Goal: Information Seeking & Learning: Learn about a topic

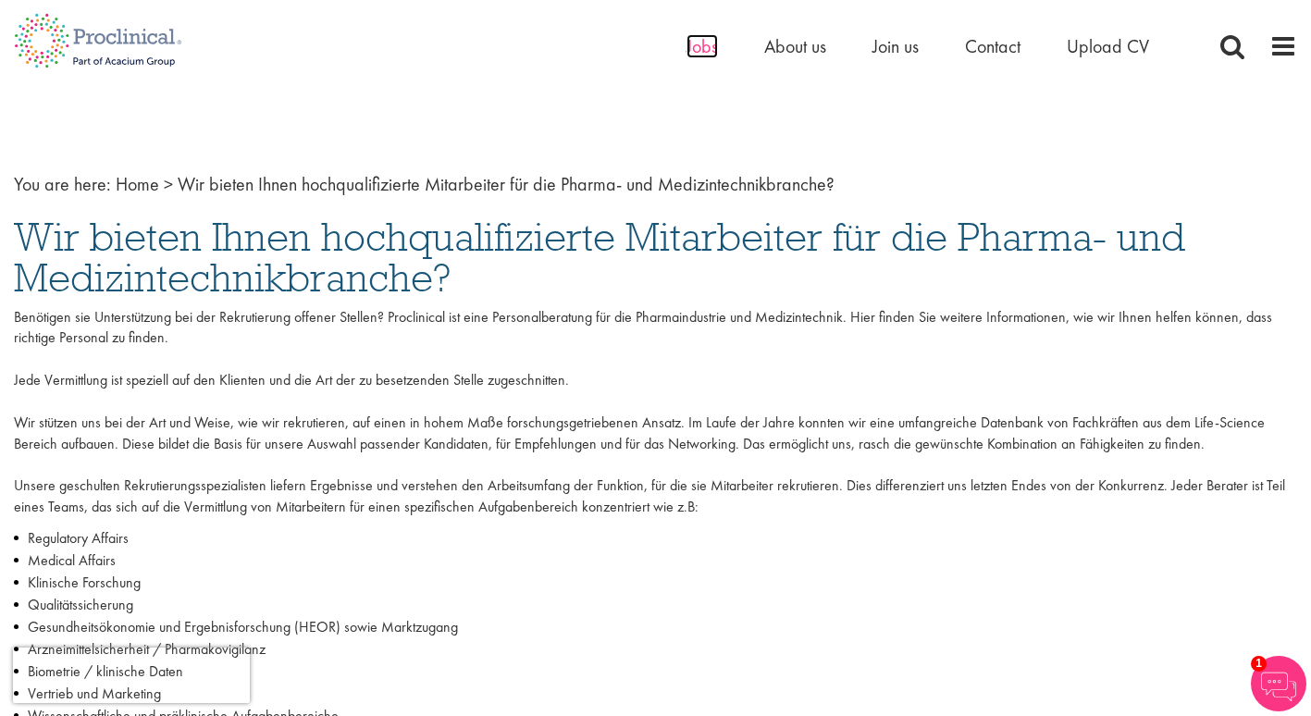
click at [708, 50] on span "Jobs" at bounding box center [701, 46] width 31 height 24
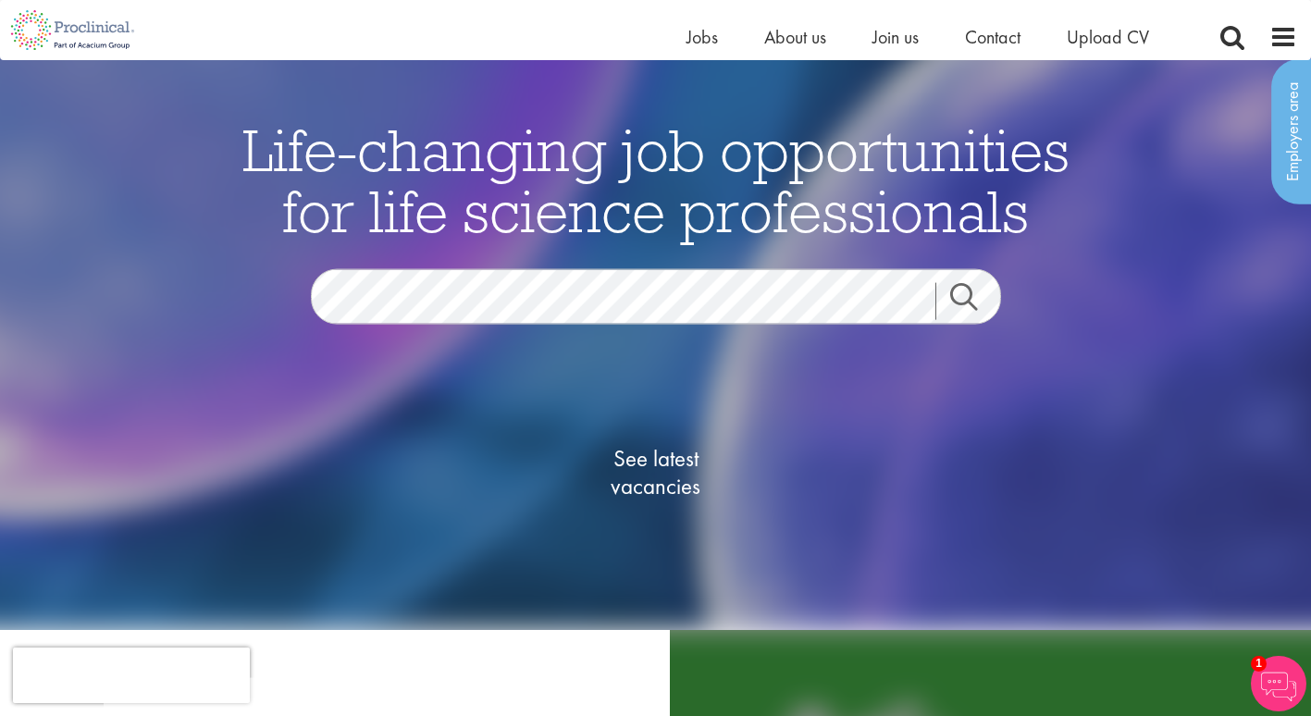
scroll to position [23, 0]
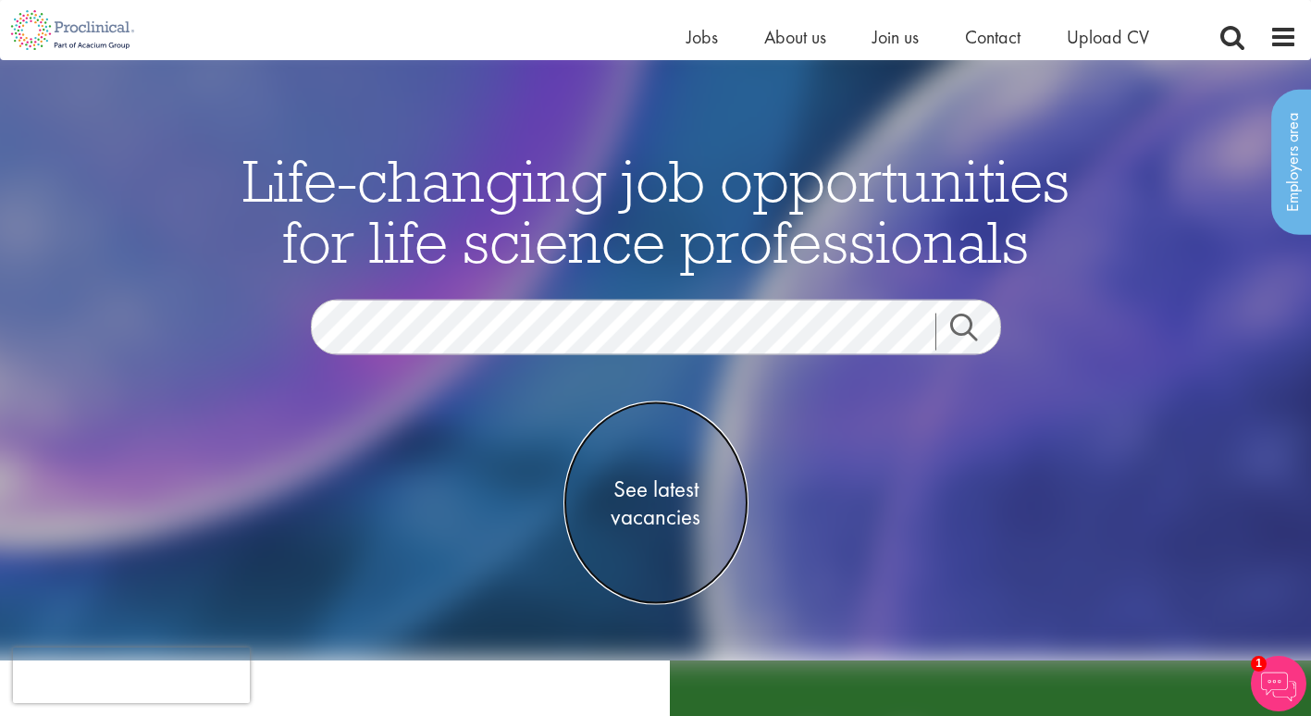
click at [652, 486] on span "See latest vacancies" at bounding box center [655, 502] width 185 height 55
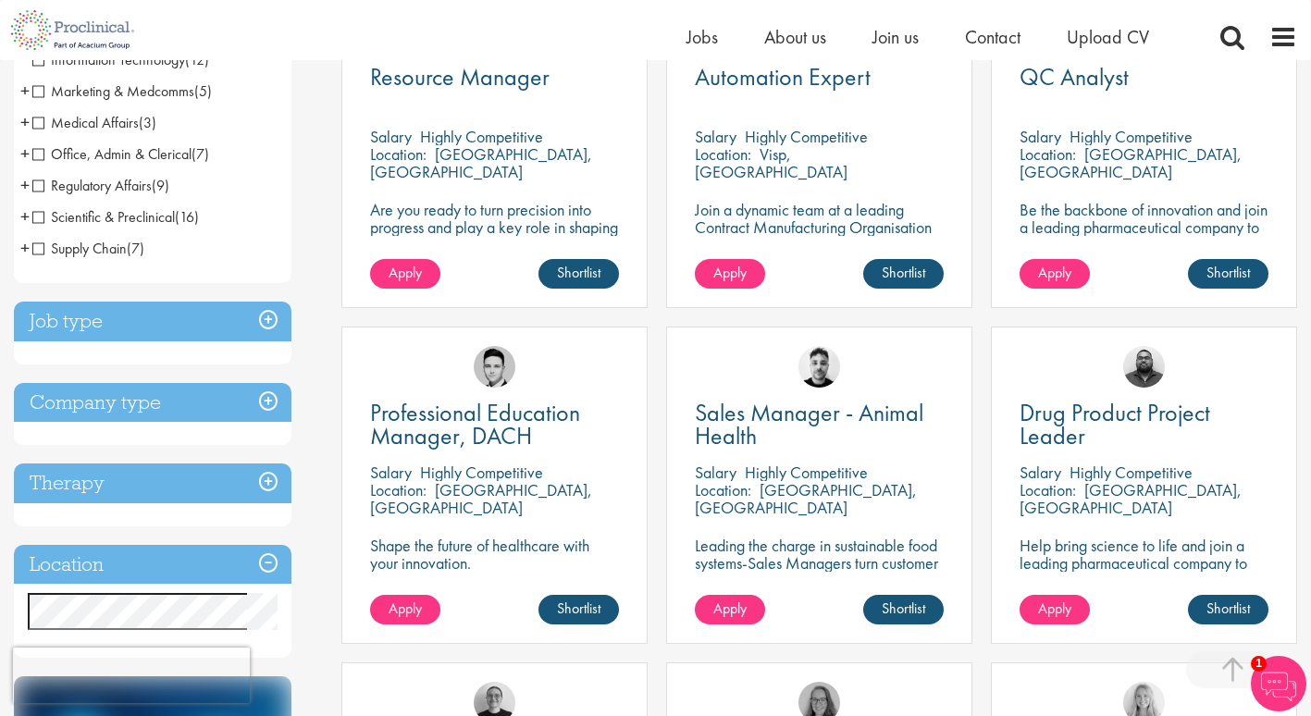
scroll to position [388, 0]
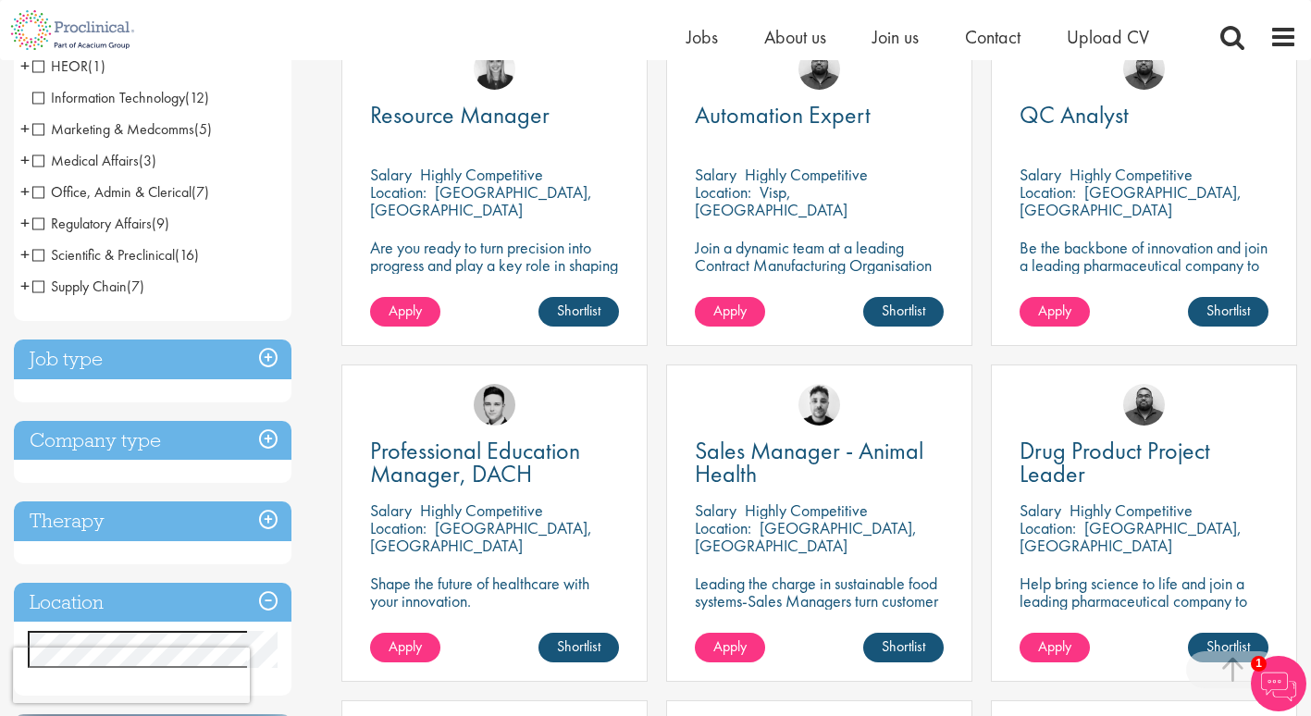
click at [268, 591] on h3 "Location" at bounding box center [152, 603] width 277 height 40
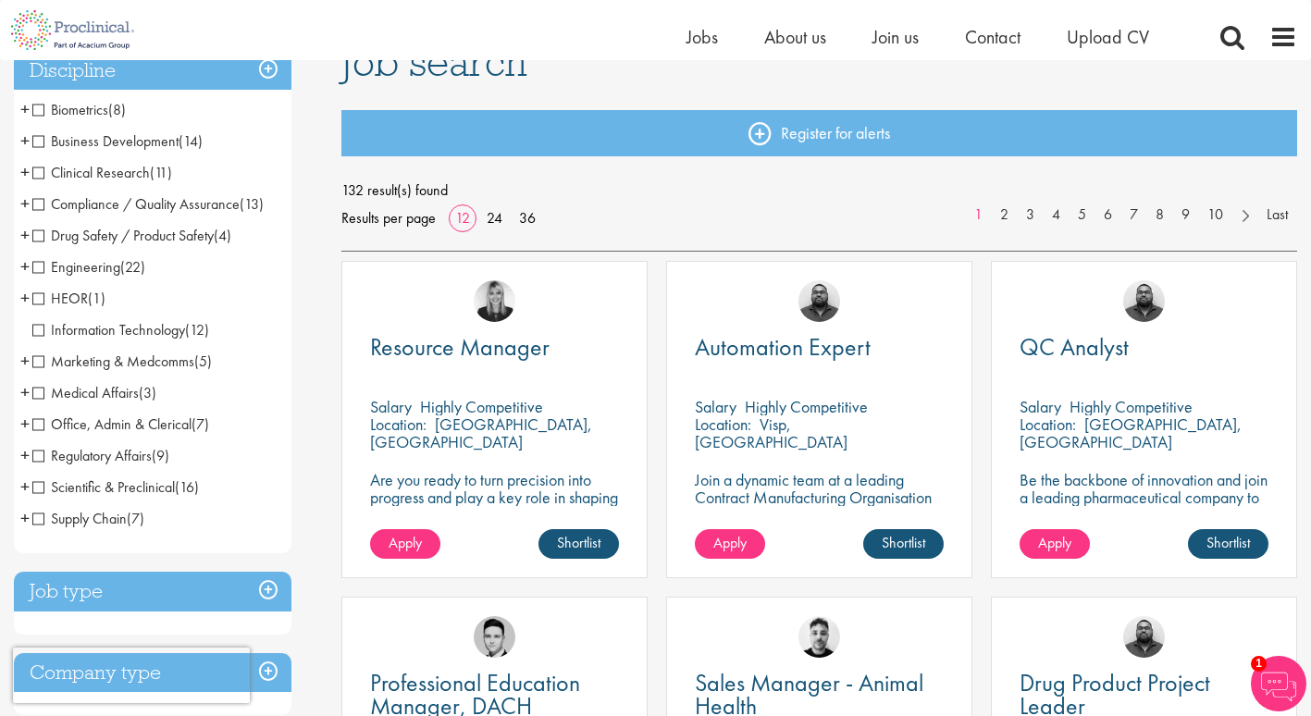
scroll to position [130, 0]
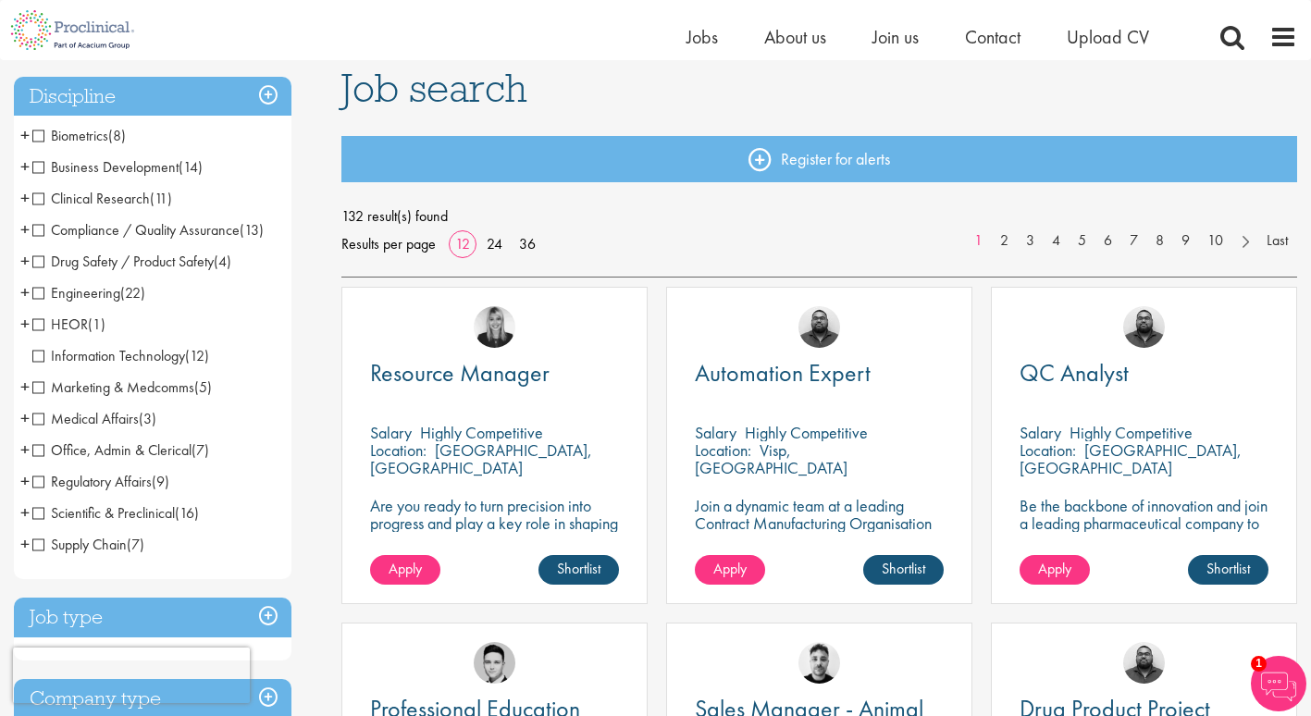
click at [42, 388] on span "Marketing & Medcomms" at bounding box center [113, 386] width 162 height 19
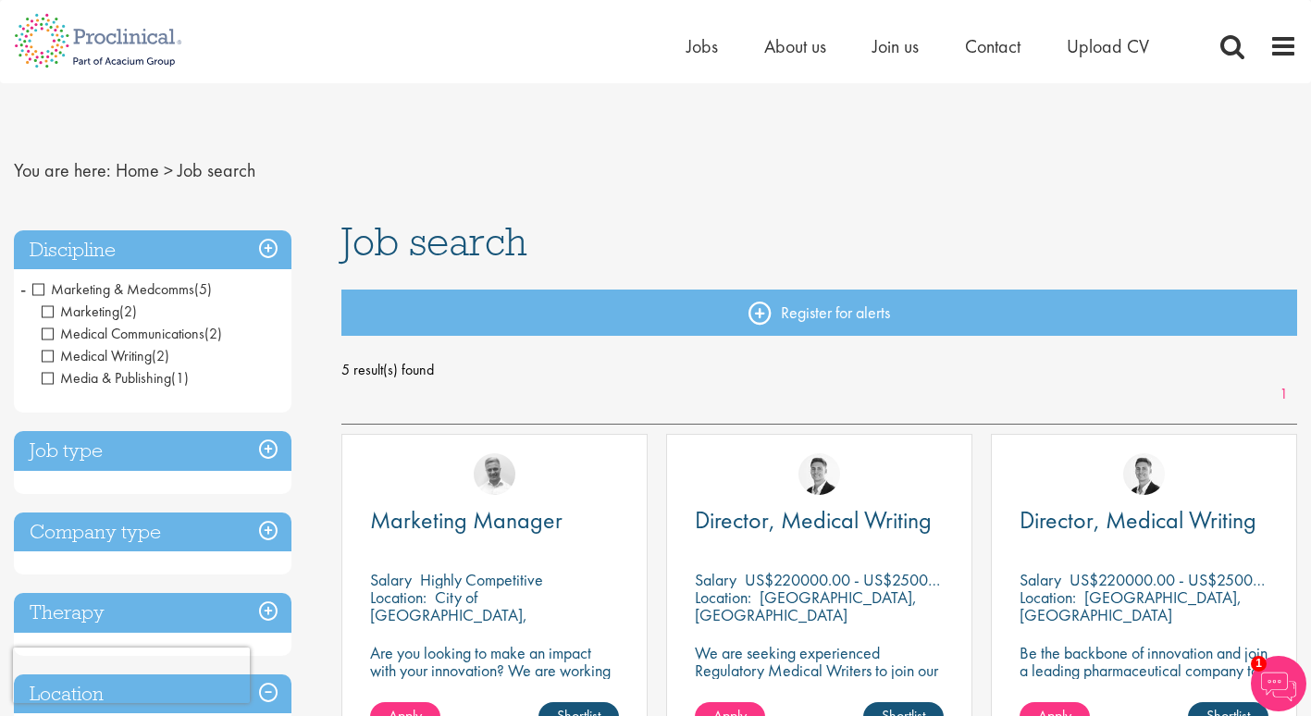
click at [140, 247] on h3 "Discipline" at bounding box center [152, 250] width 277 height 40
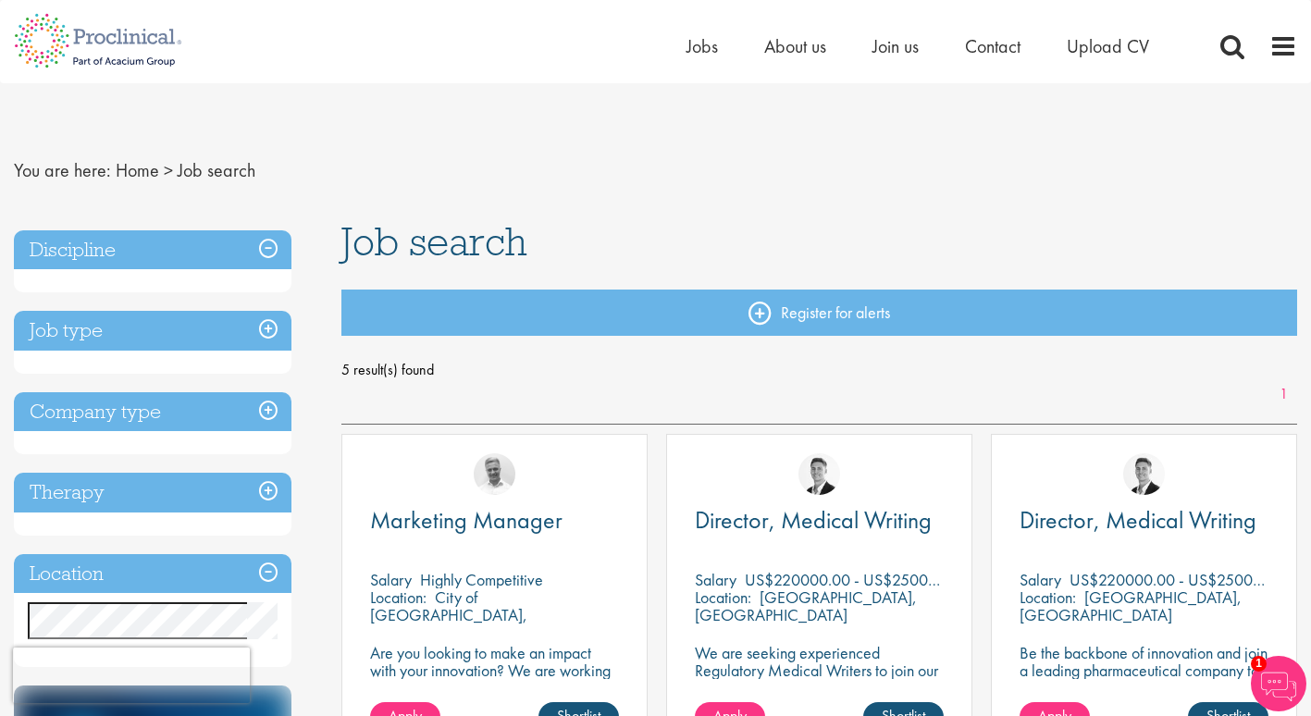
click at [140, 247] on h3 "Discipline" at bounding box center [152, 250] width 277 height 40
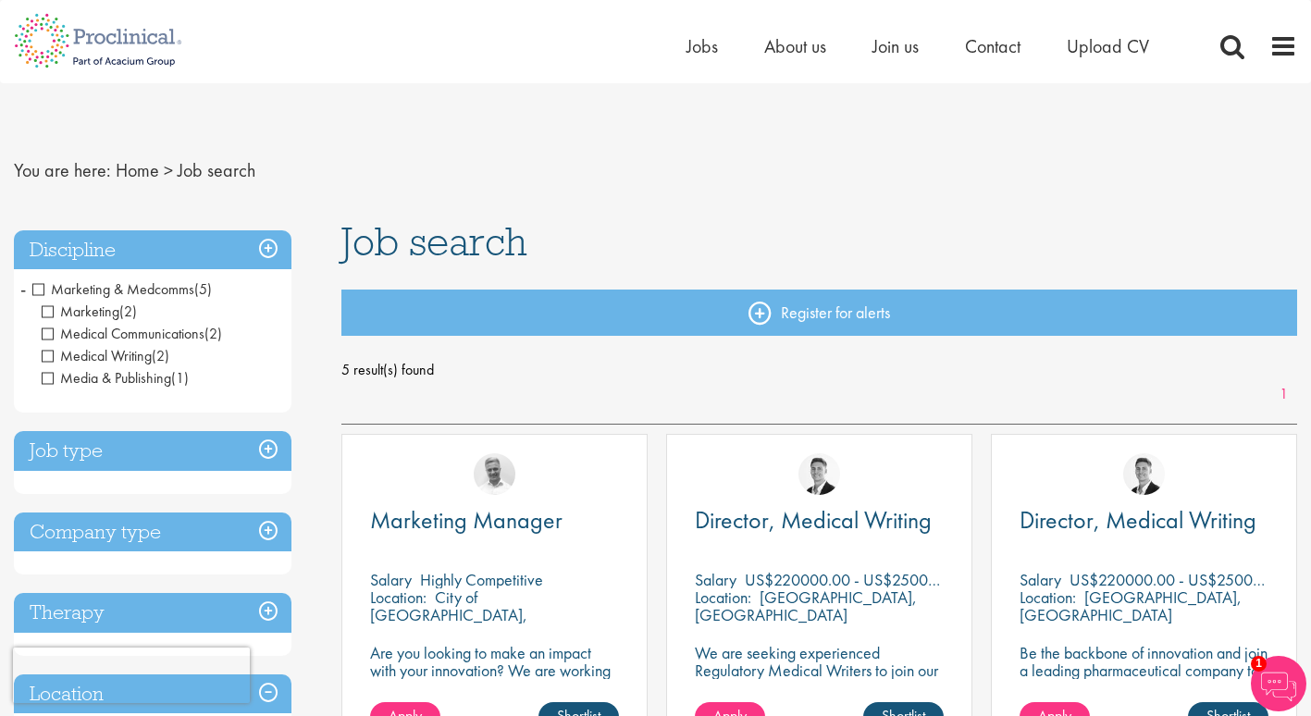
click at [275, 249] on h3 "Discipline" at bounding box center [152, 250] width 277 height 40
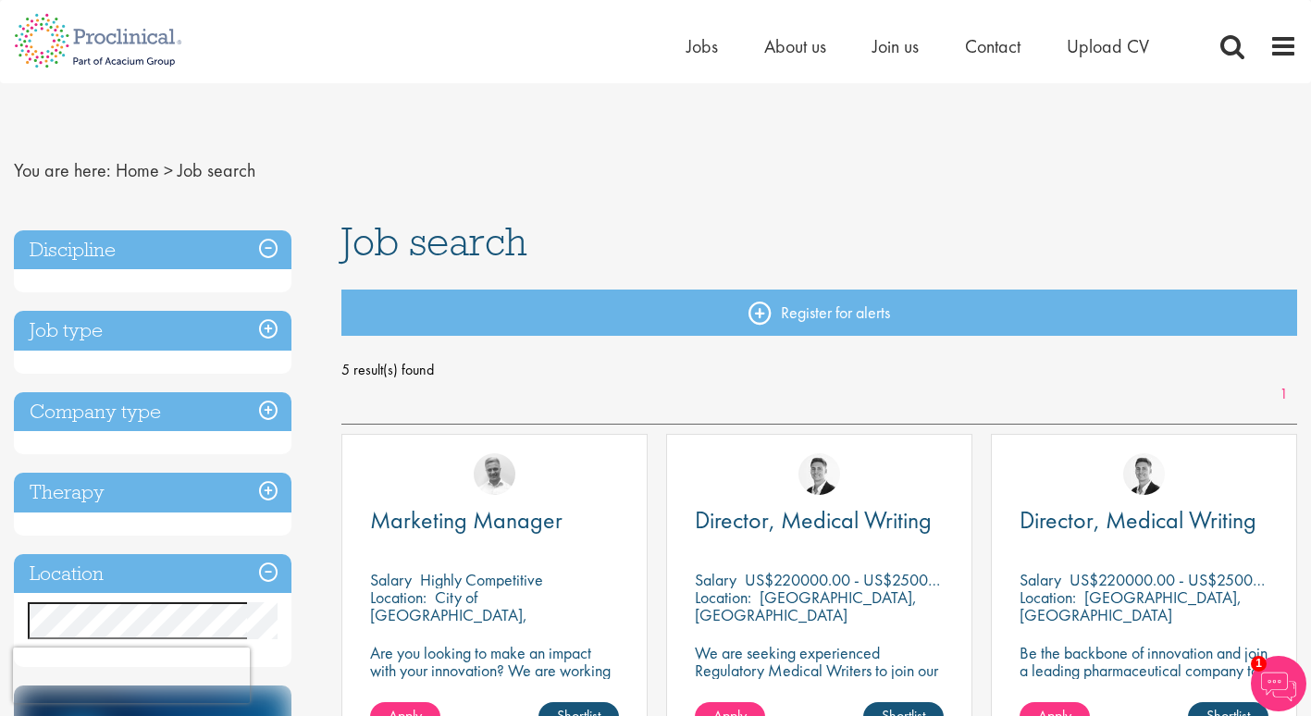
click at [275, 249] on h3 "Discipline" at bounding box center [152, 250] width 277 height 40
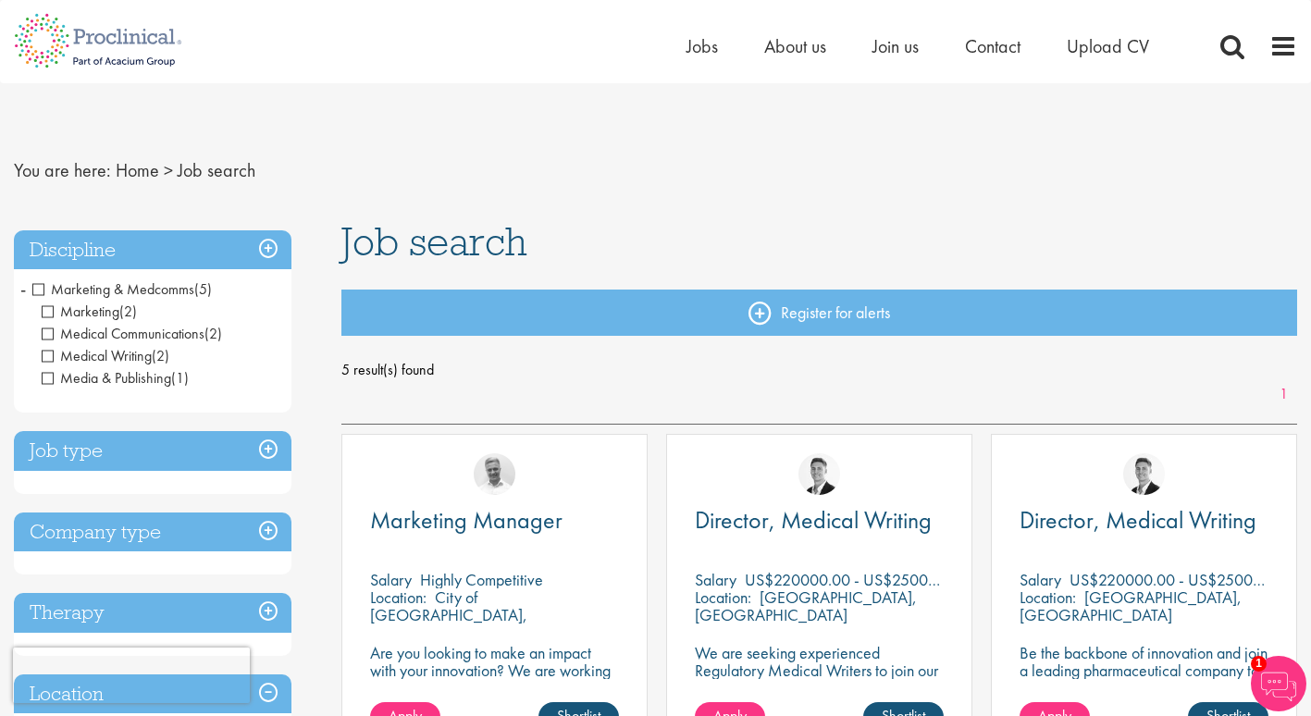
click at [32, 286] on span "Marketing & Medcomms" at bounding box center [113, 288] width 162 height 19
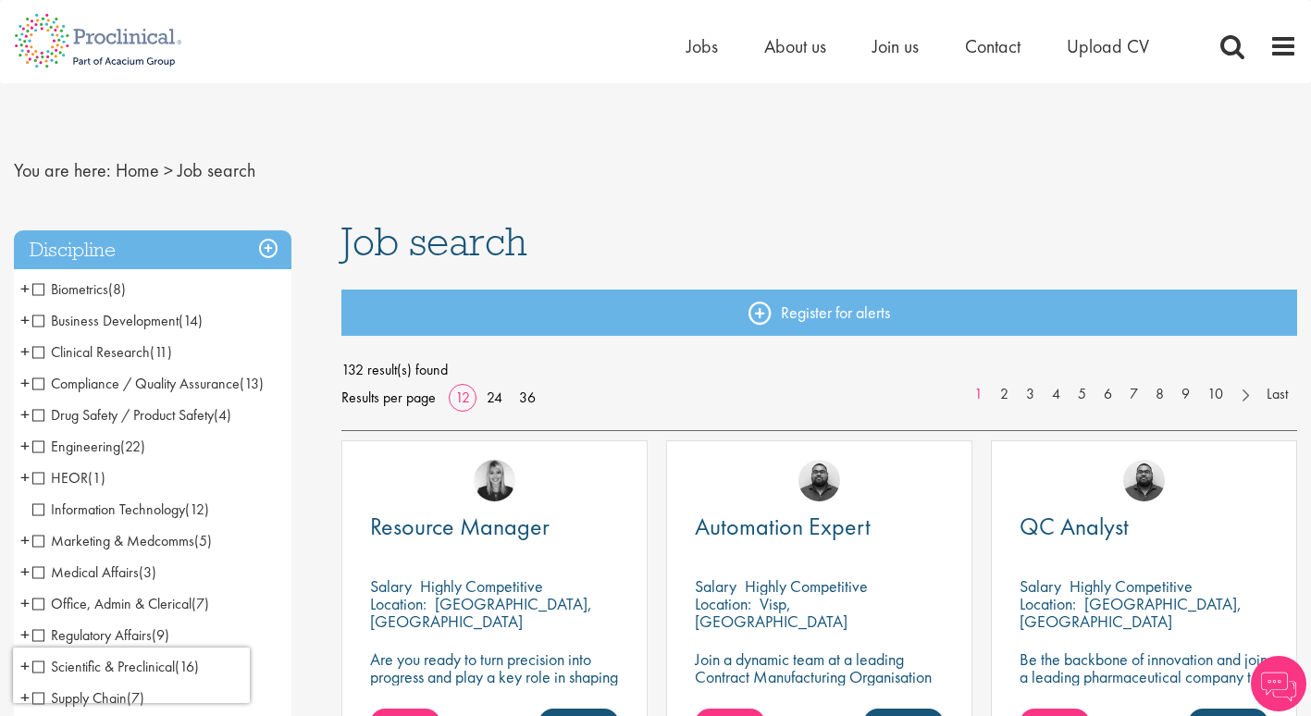
drag, startPoint x: 253, startPoint y: 502, endPoint x: 269, endPoint y: 388, distance: 115.0
click at [269, 388] on ul "Biometrics (8) - + Statistics (5) Data Management (1) Programming (2) Business …" at bounding box center [152, 494] width 277 height 440
click at [35, 539] on span "Marketing & Medcomms" at bounding box center [113, 540] width 162 height 19
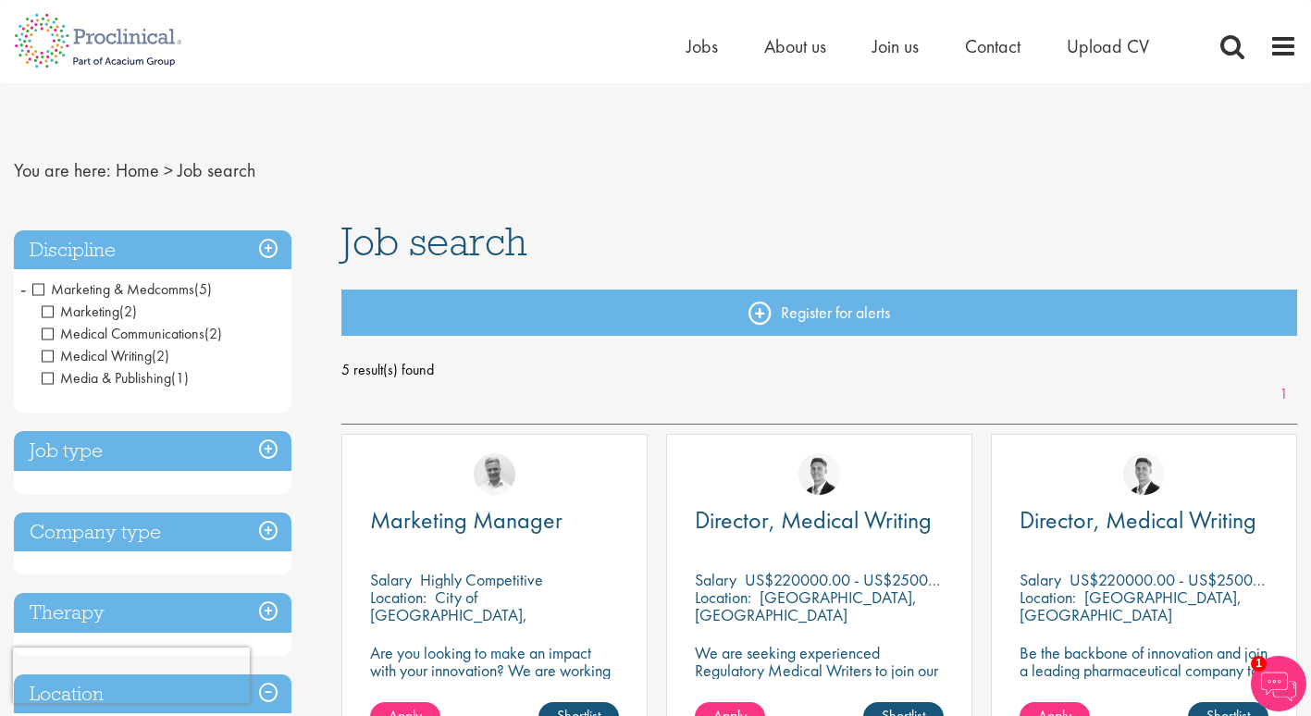
click at [261, 459] on h3 "Job type" at bounding box center [152, 451] width 277 height 40
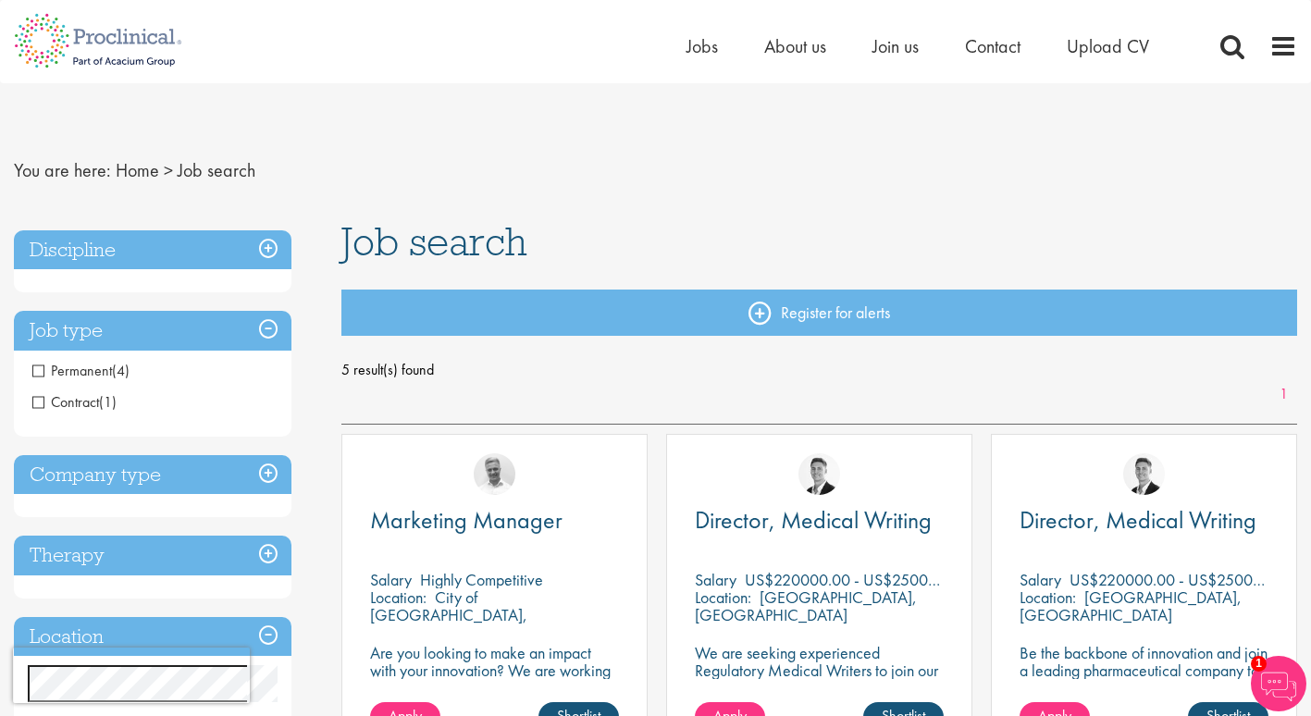
click at [271, 637] on h3 "Location" at bounding box center [152, 637] width 277 height 40
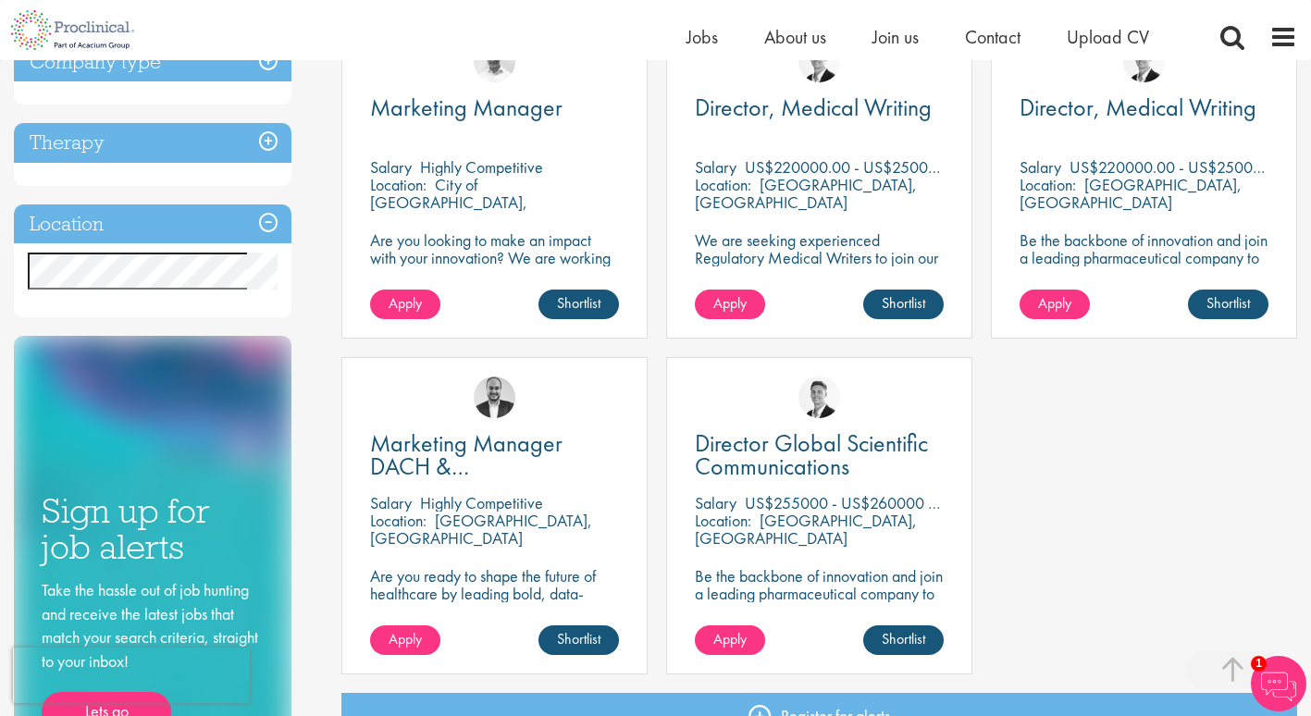
scroll to position [405, 0]
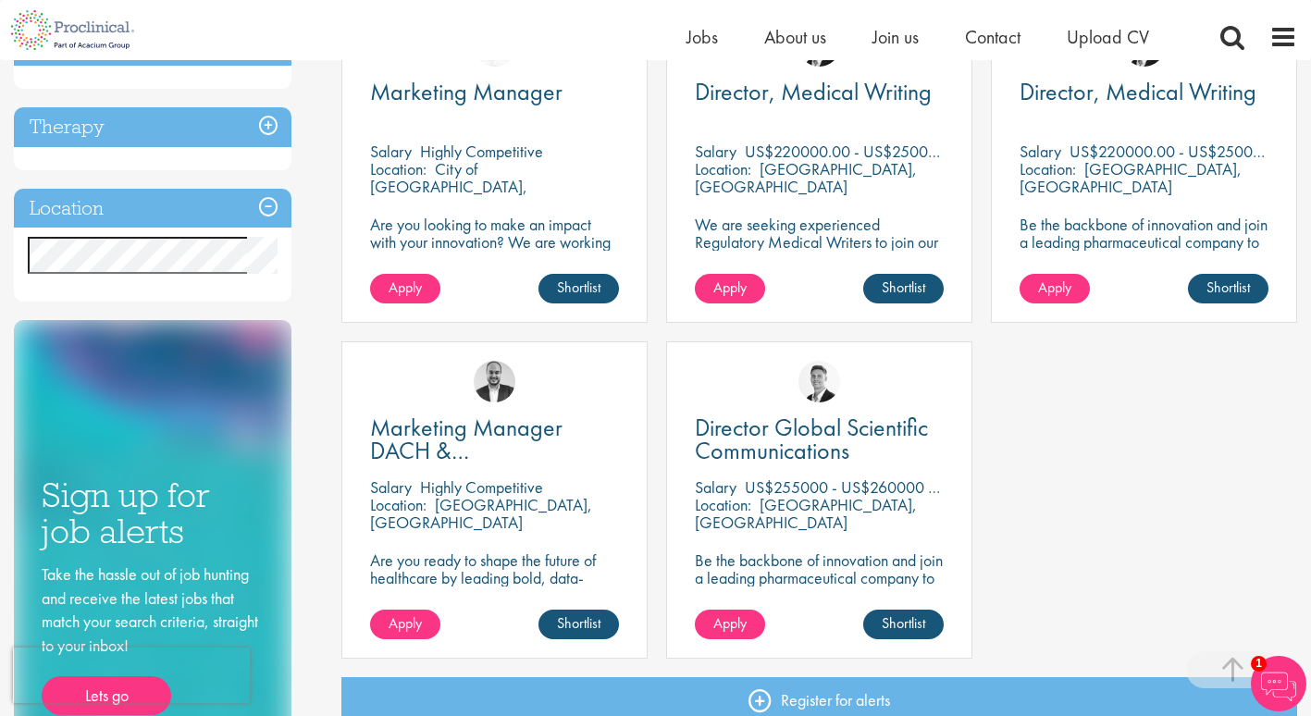
click at [187, 289] on div "Location Specified location Miles" at bounding box center [152, 246] width 277 height 114
click at [1030, 538] on div "Marketing Manager Salary Highly Competitive Location: City of London, England A…" at bounding box center [819, 342] width 974 height 672
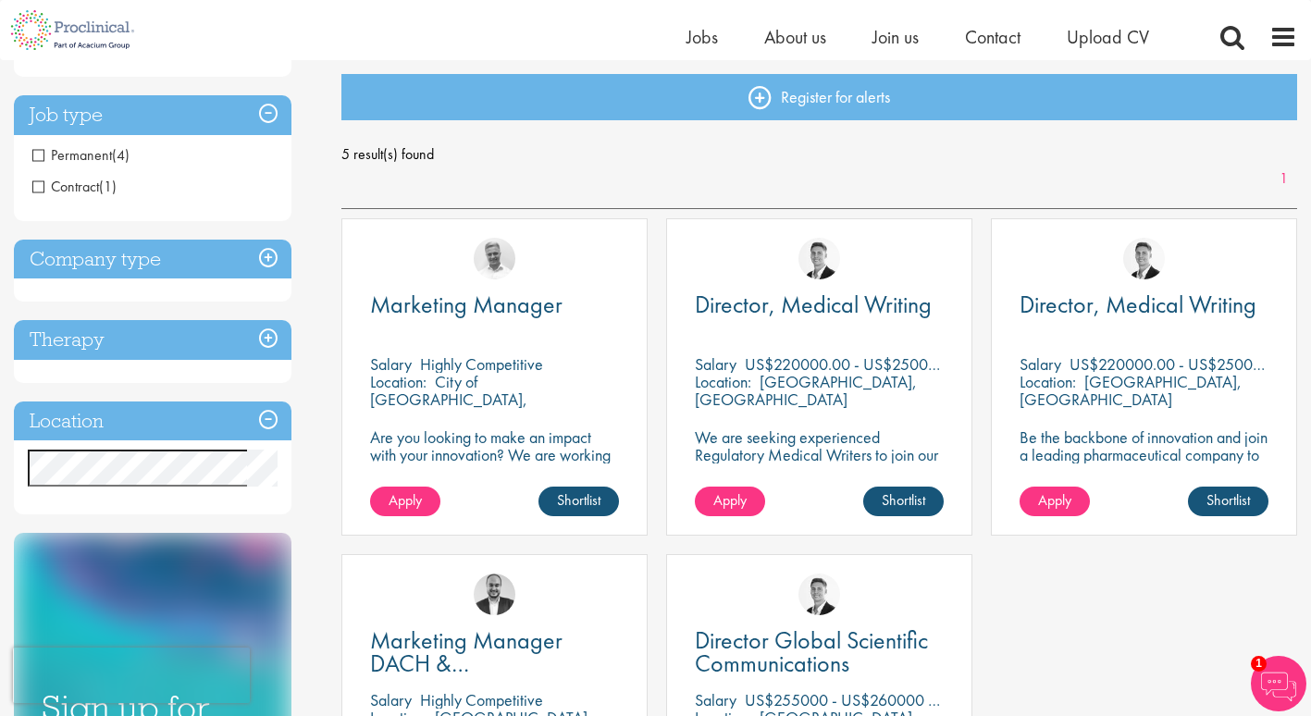
scroll to position [169, 0]
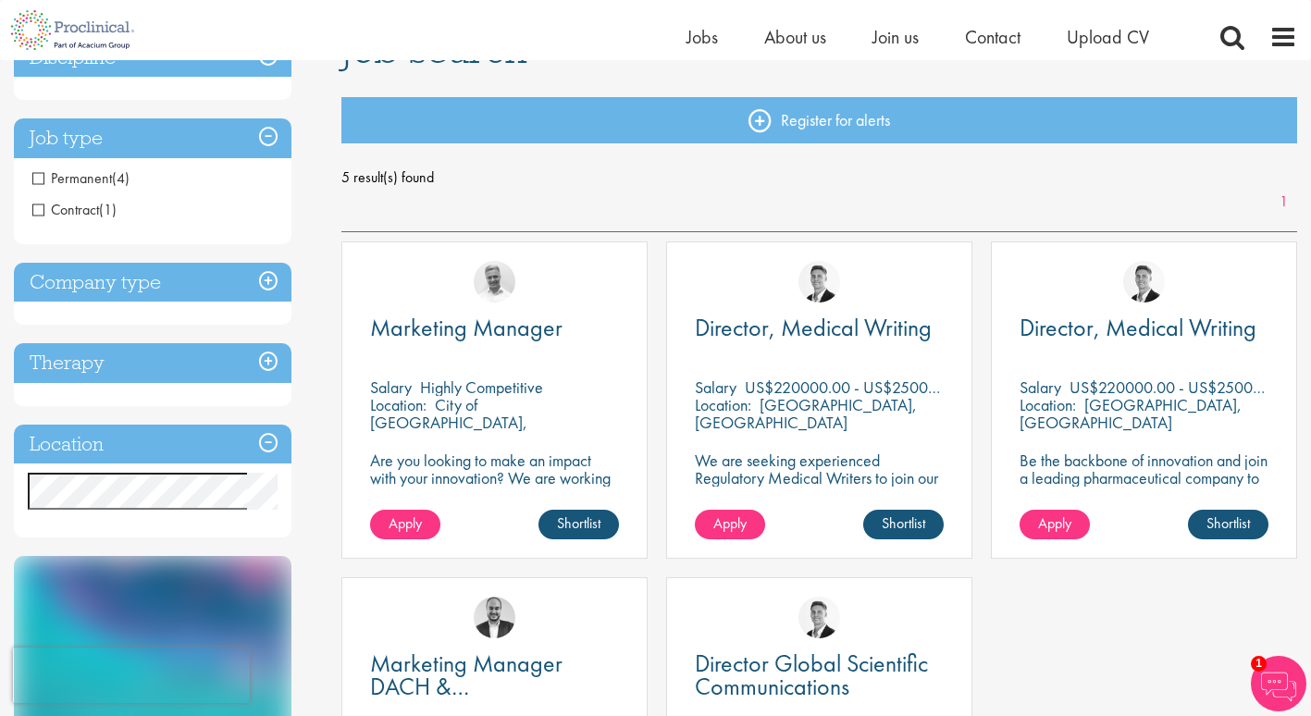
click at [1069, 617] on div "Marketing Manager Salary Highly Competitive Location: City of London, England A…" at bounding box center [819, 577] width 974 height 672
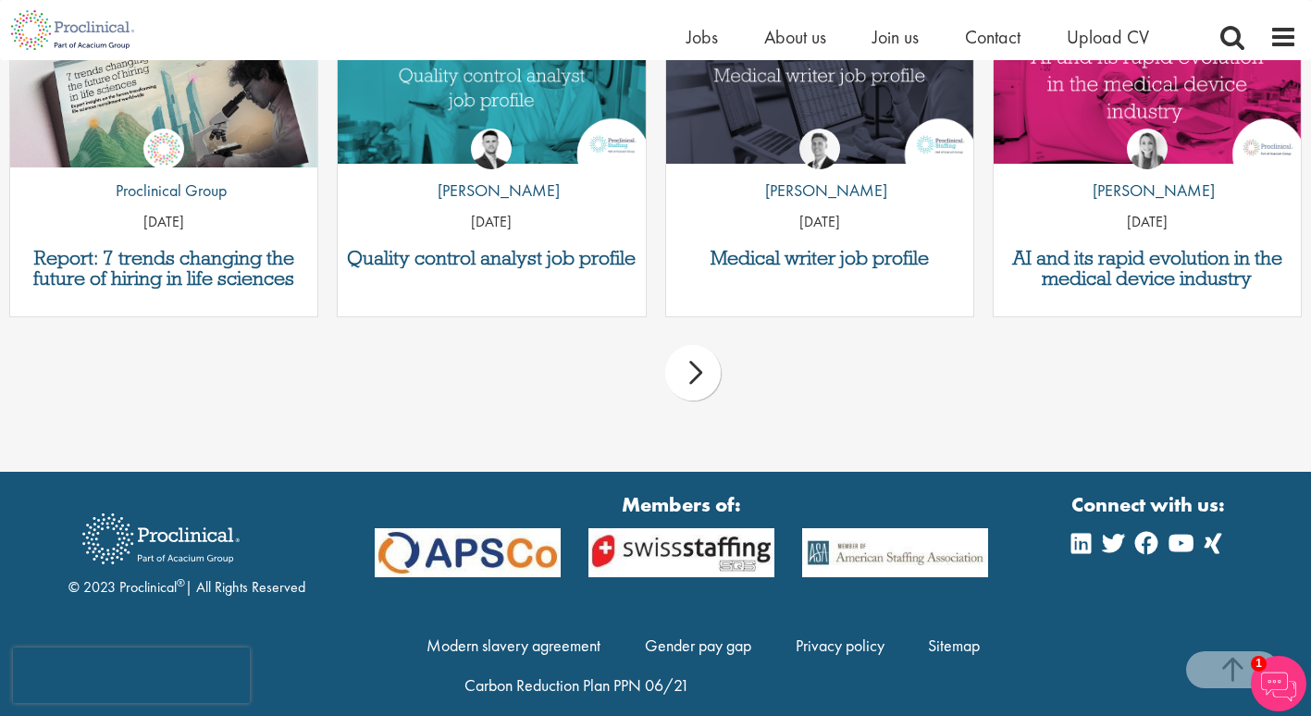
scroll to position [1362, 0]
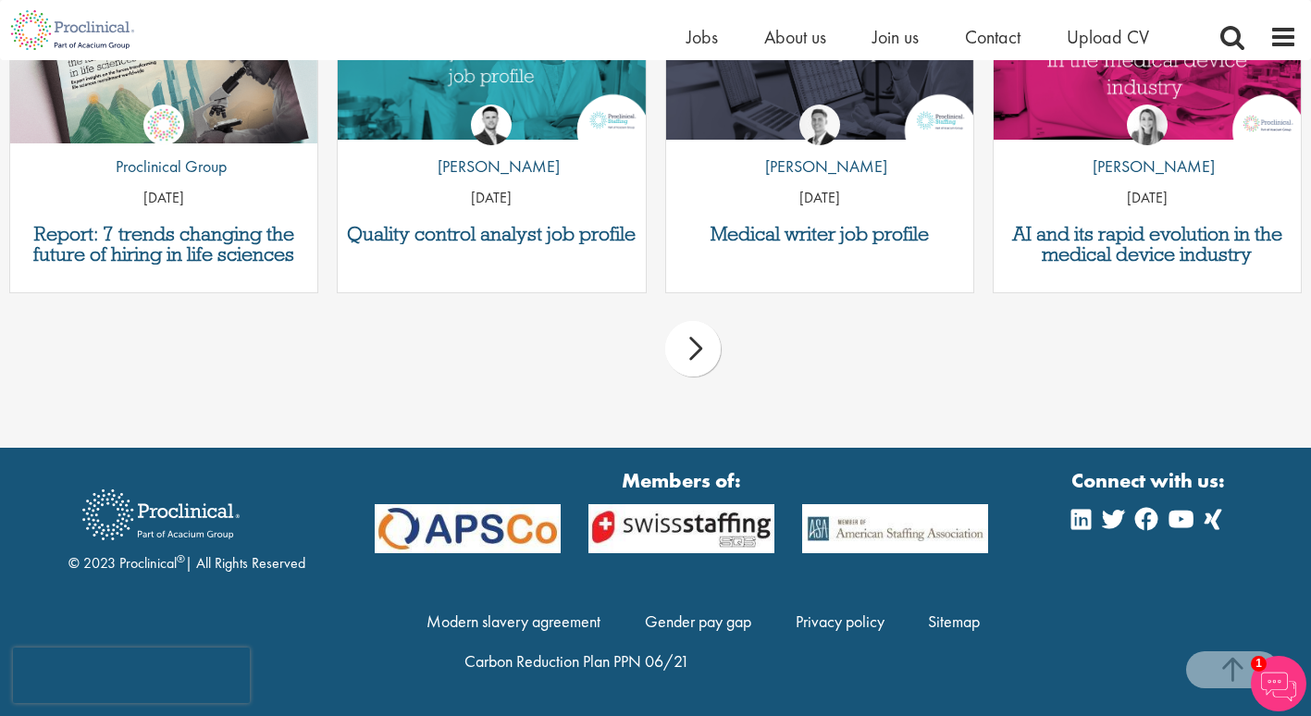
drag, startPoint x: 1309, startPoint y: 585, endPoint x: 1308, endPoint y: 561, distance: 23.1
click at [1308, 561] on div "© 2023 Proclinical ® | All Rights Reserved Members of: Modern slavery agreement…" at bounding box center [655, 582] width 1311 height 232
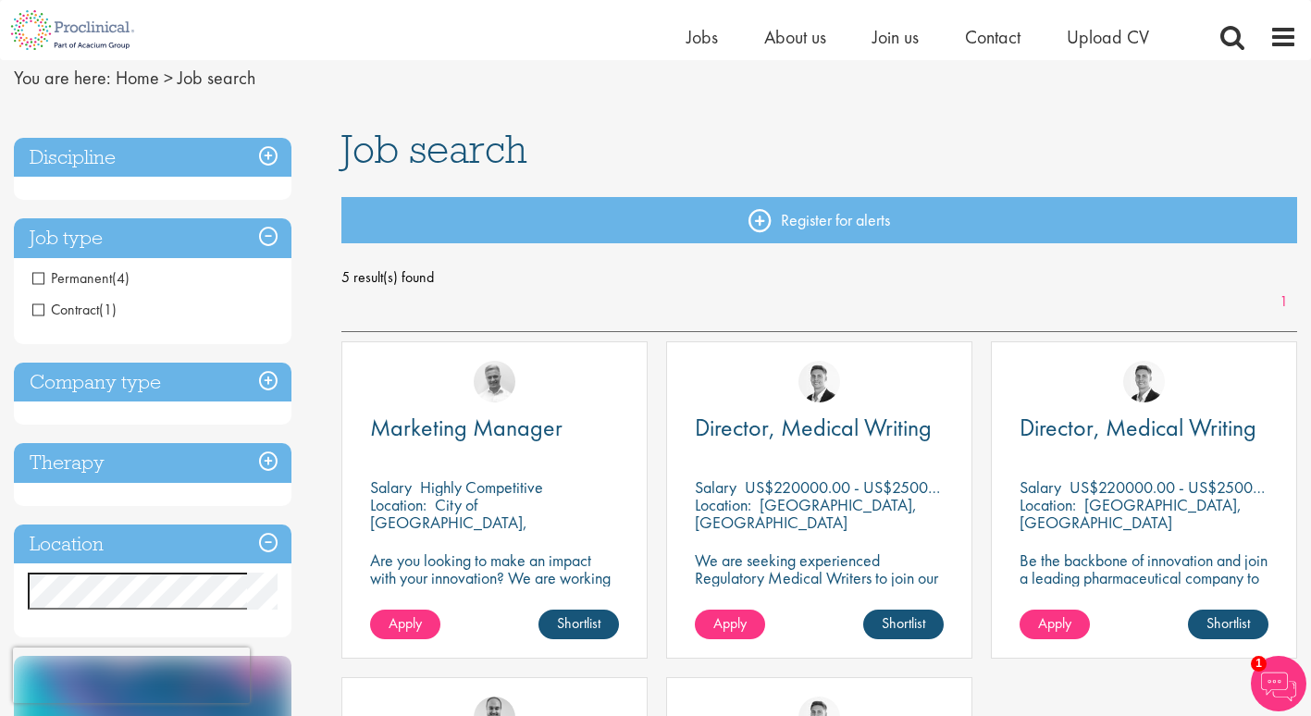
scroll to position [0, 0]
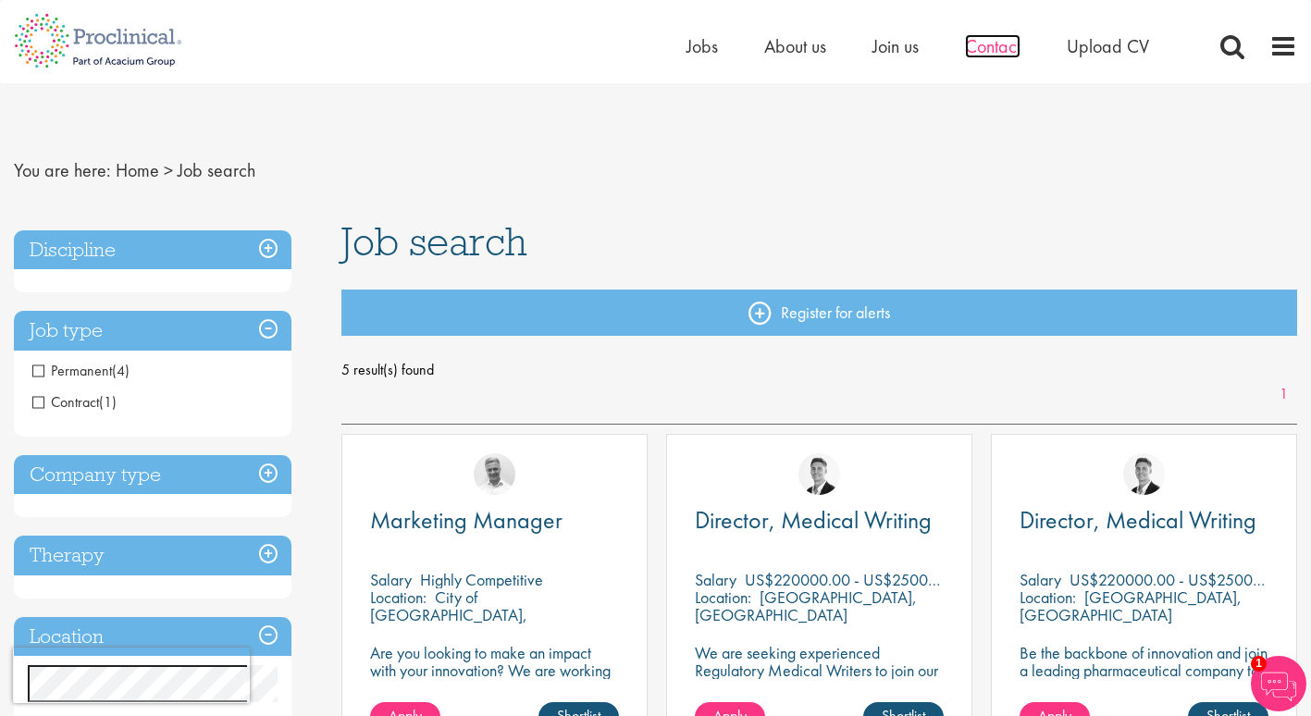
click at [1012, 46] on span "Contact" at bounding box center [992, 46] width 55 height 24
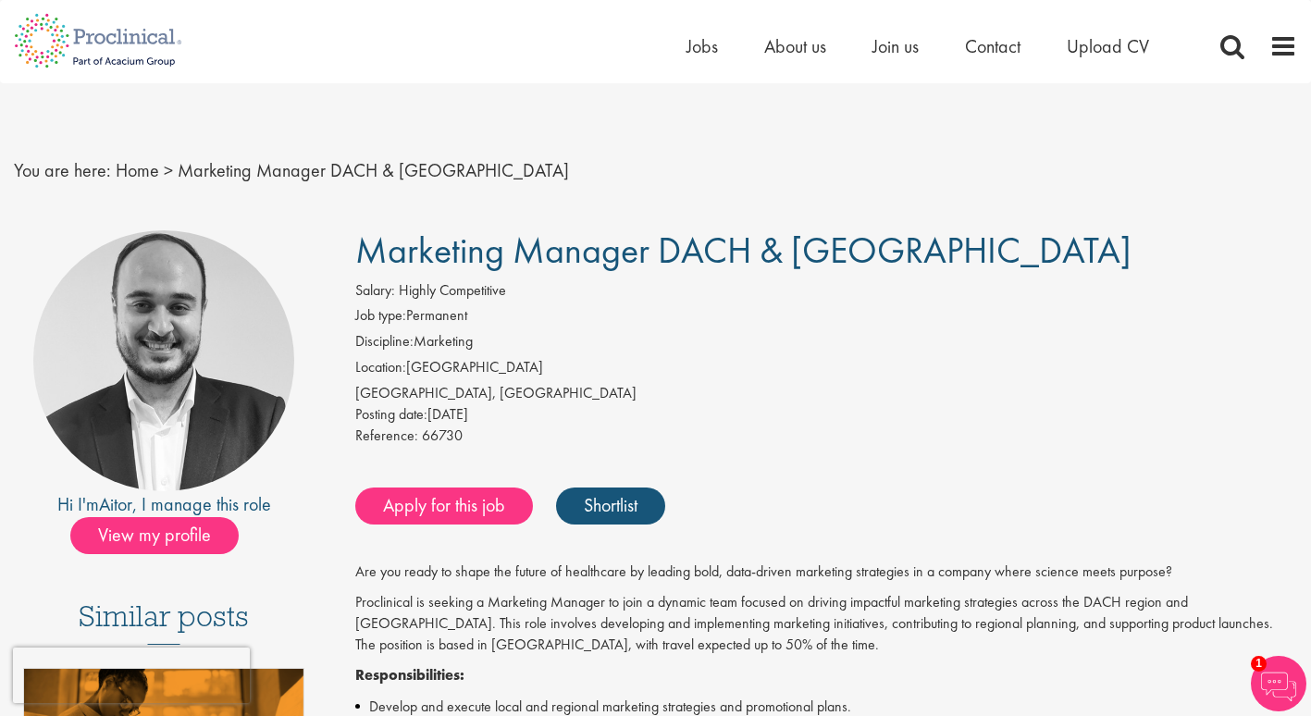
scroll to position [1, 0]
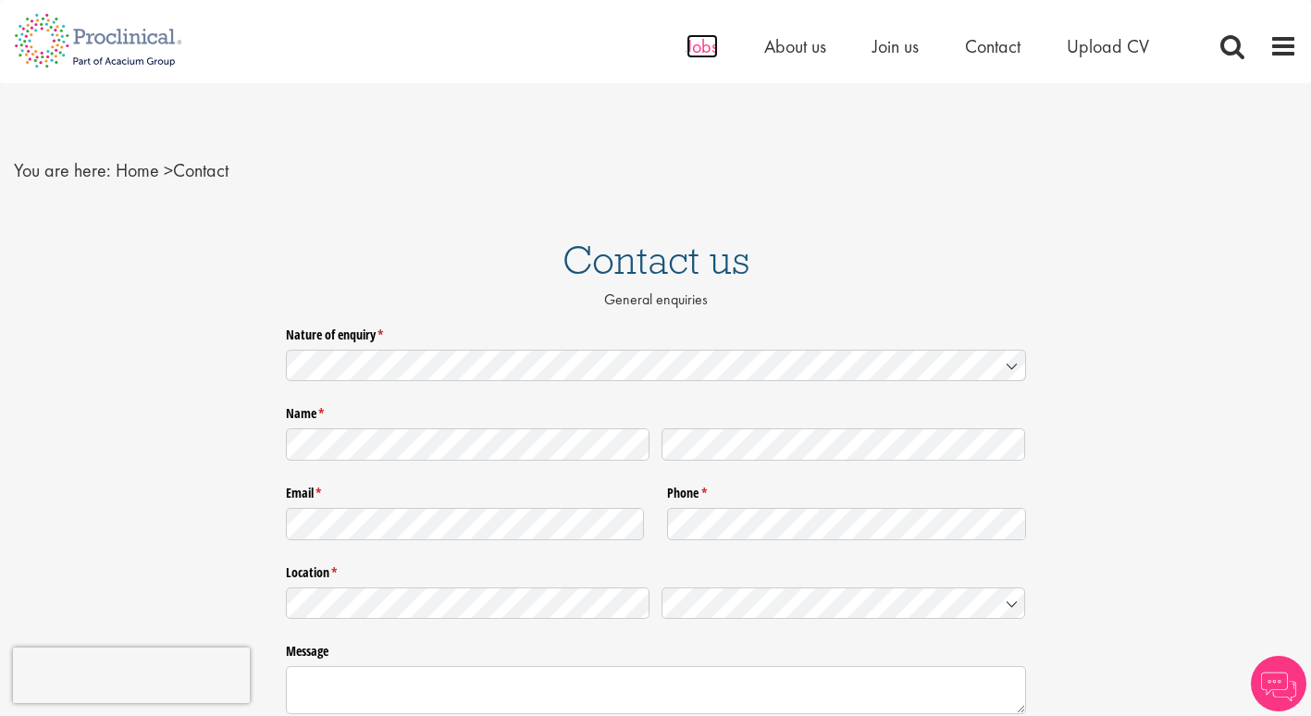
click at [697, 47] on span "Jobs" at bounding box center [701, 46] width 31 height 24
